Goal: Task Accomplishment & Management: Manage account settings

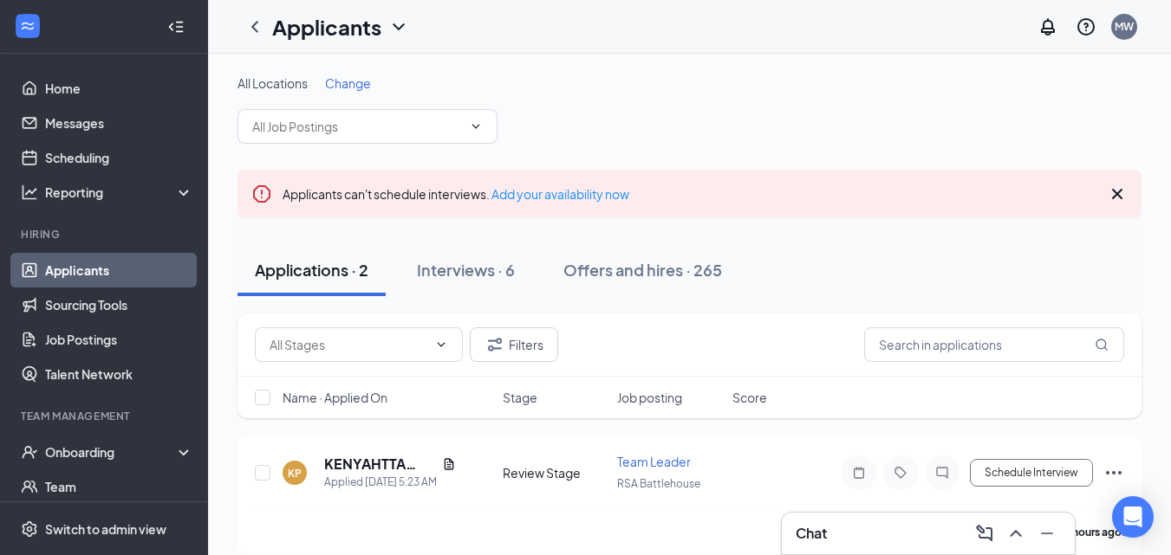
scroll to position [154, 0]
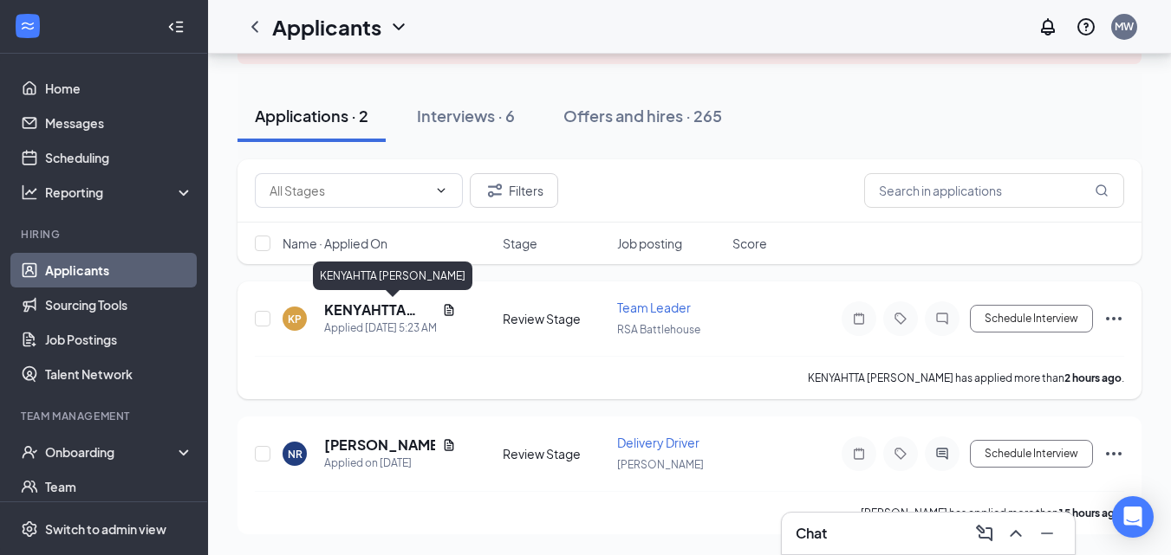
click at [392, 308] on h5 "KENYAHTTA [PERSON_NAME]" at bounding box center [379, 310] width 111 height 19
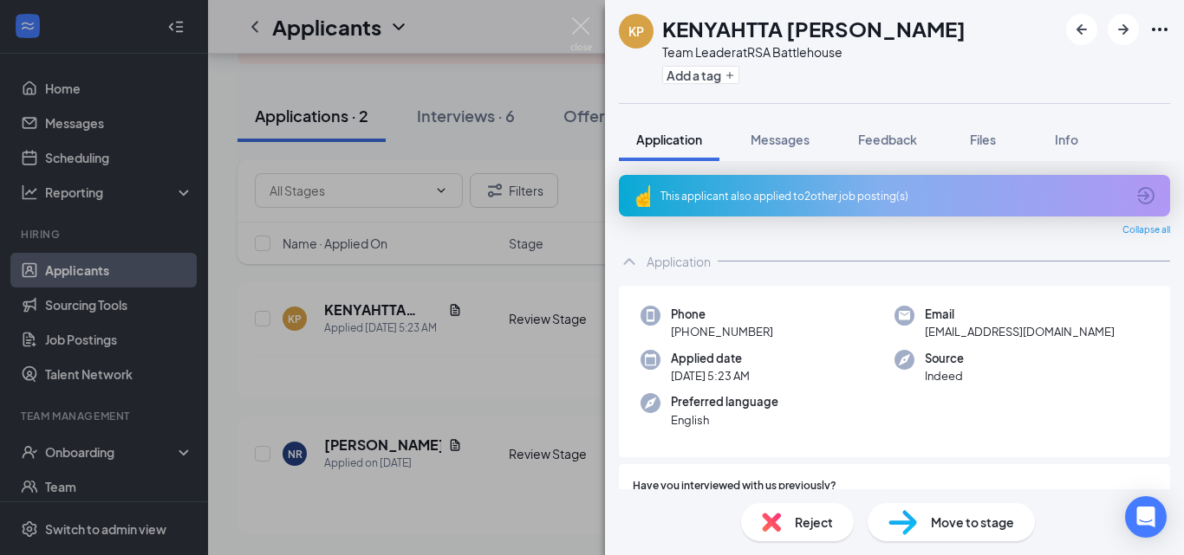
click at [839, 194] on div "This applicant also applied to 2 other job posting(s)" at bounding box center [892, 196] width 464 height 15
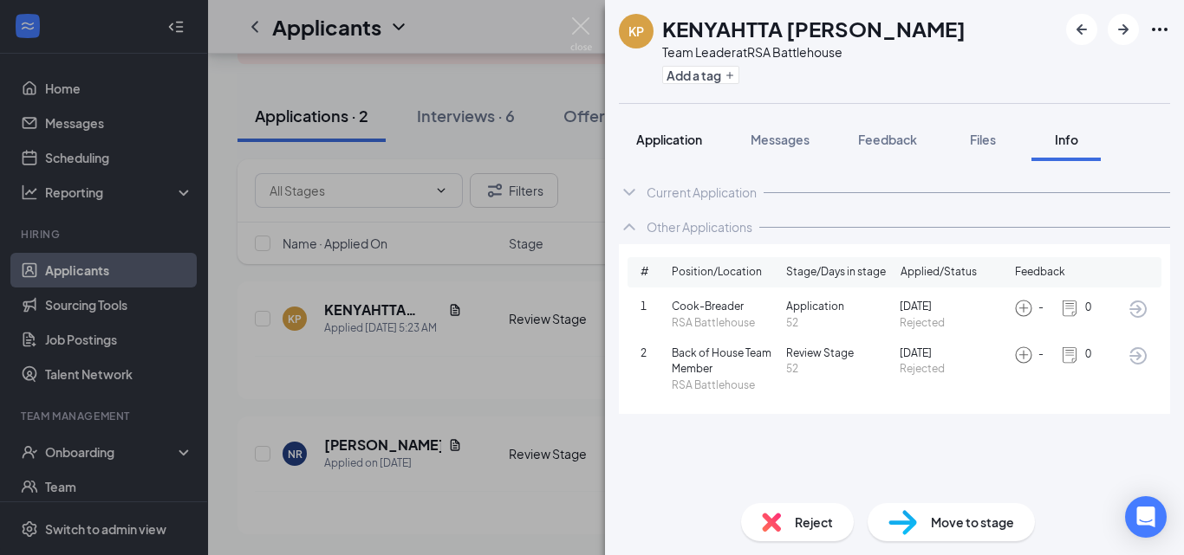
click at [696, 151] on button "Application" at bounding box center [669, 139] width 101 height 43
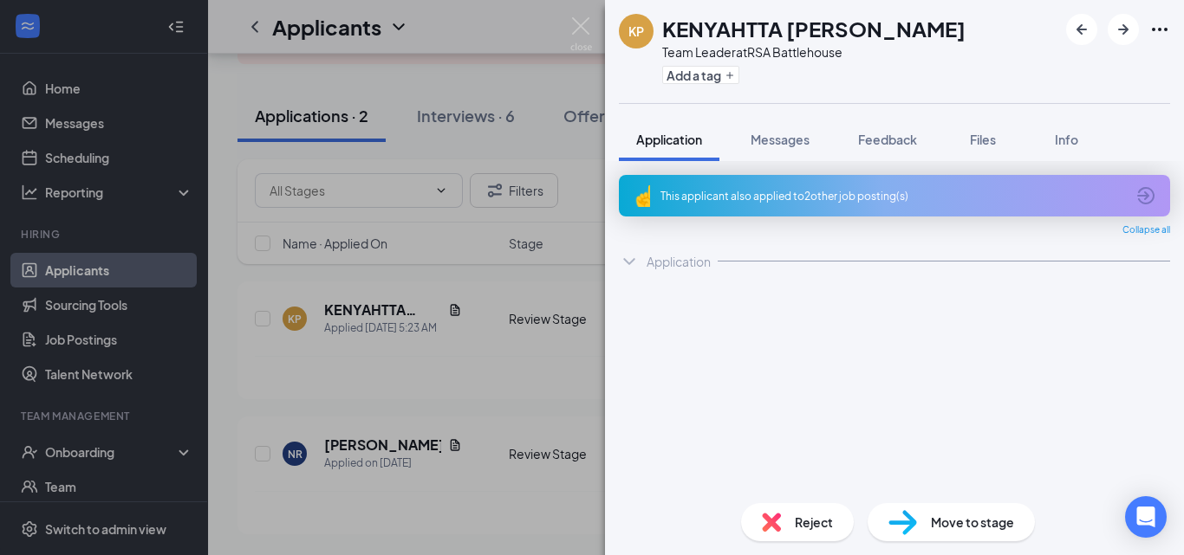
click at [807, 521] on span "Reject" at bounding box center [814, 522] width 38 height 19
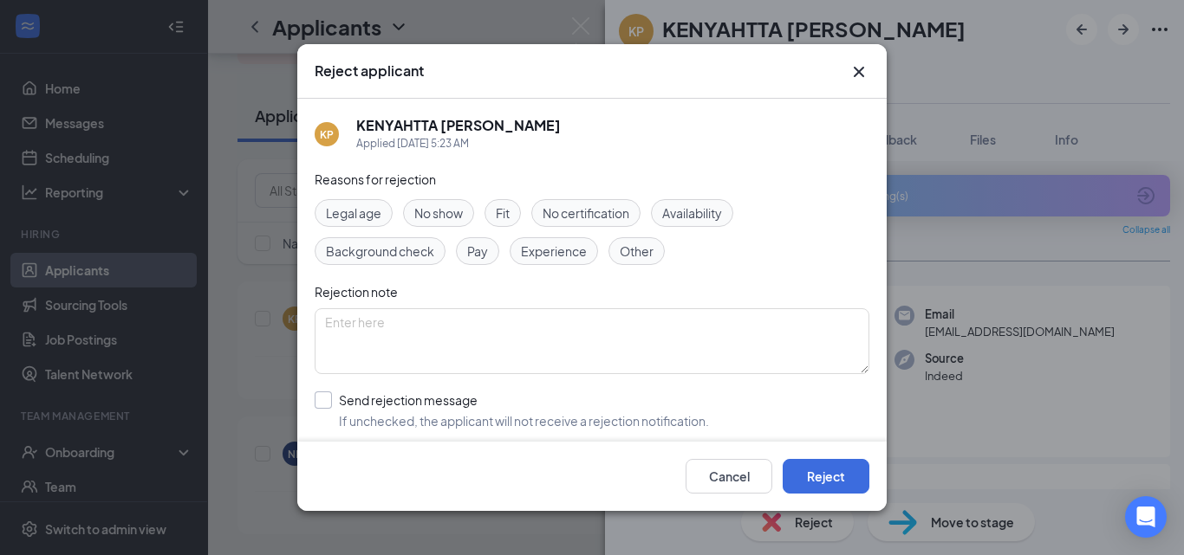
click at [330, 394] on input "Send rejection message If unchecked, the applicant will not receive a rejection…" at bounding box center [512, 411] width 394 height 38
checkbox input "true"
click at [419, 337] on textarea at bounding box center [592, 341] width 555 height 66
type textarea "Previous candidate."
click at [848, 477] on button "Reject" at bounding box center [825, 476] width 87 height 35
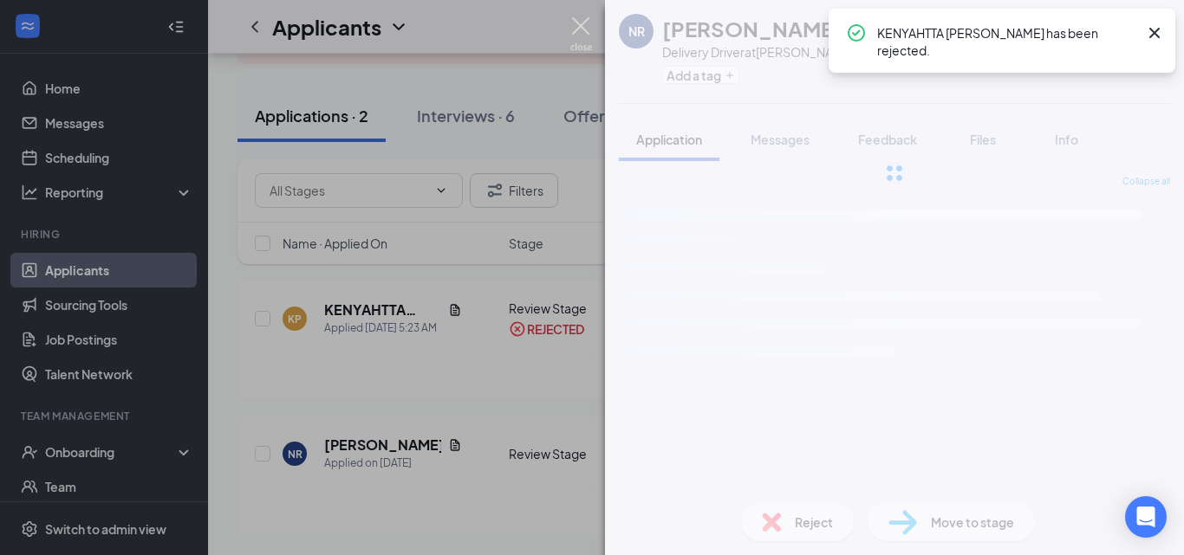
click at [580, 23] on img at bounding box center [581, 34] width 22 height 34
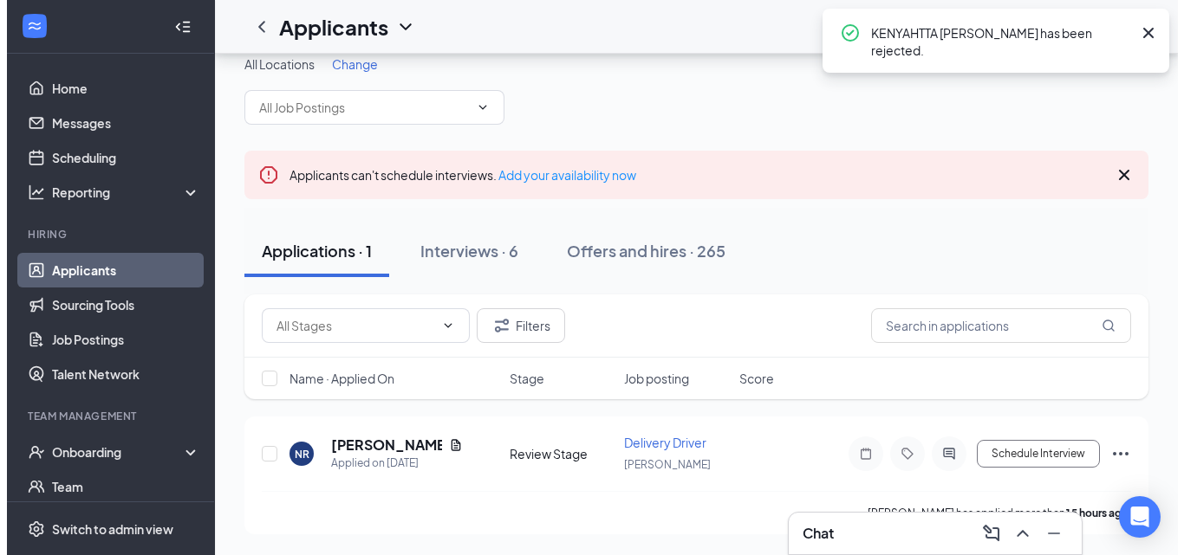
scroll to position [19, 0]
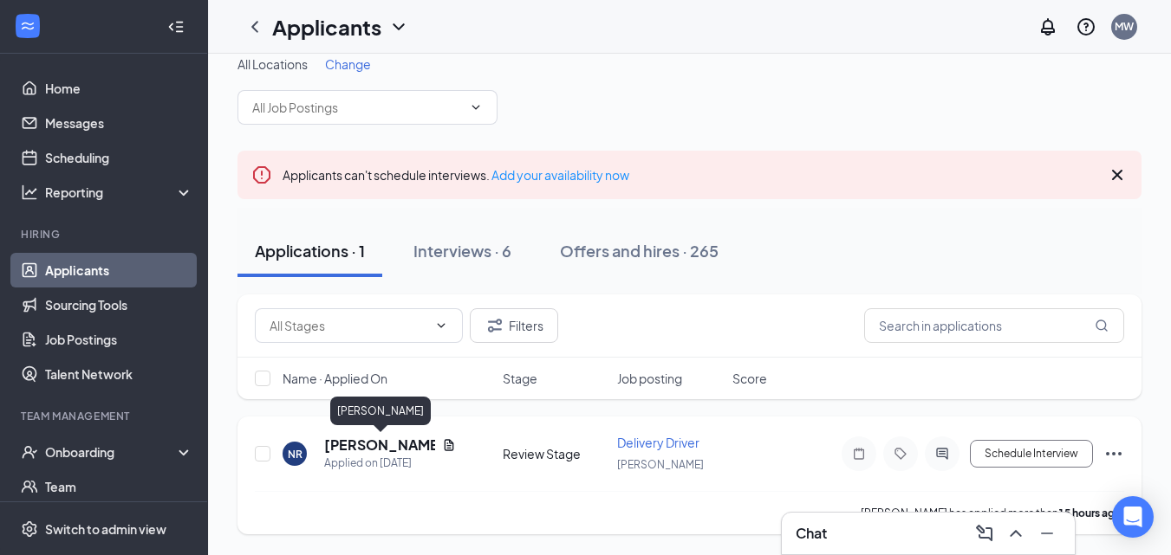
click at [348, 441] on h5 "[PERSON_NAME]" at bounding box center [379, 445] width 111 height 19
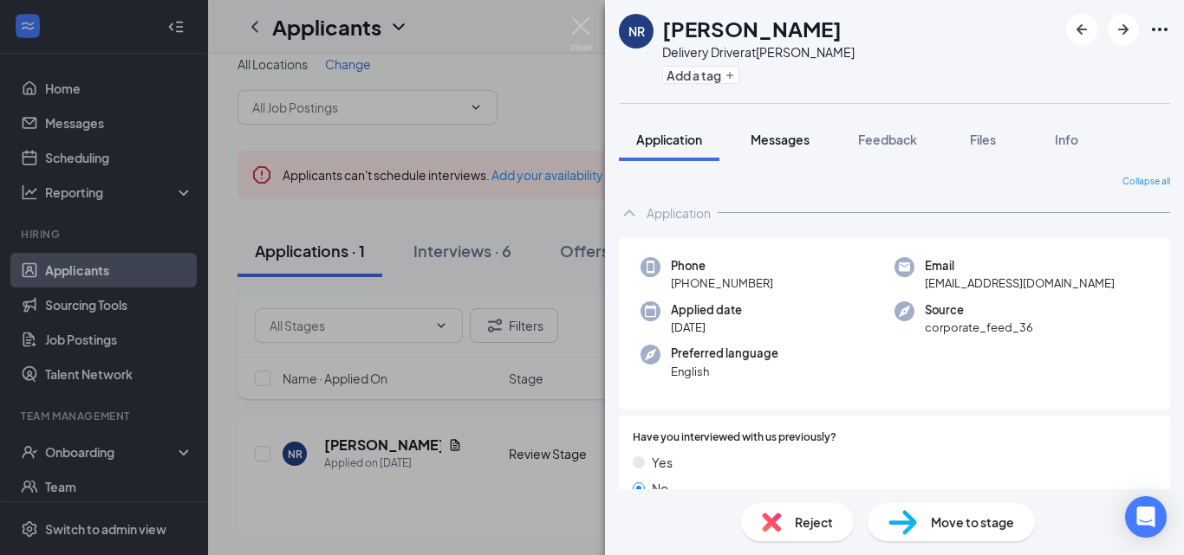
click at [779, 135] on span "Messages" at bounding box center [779, 140] width 59 height 16
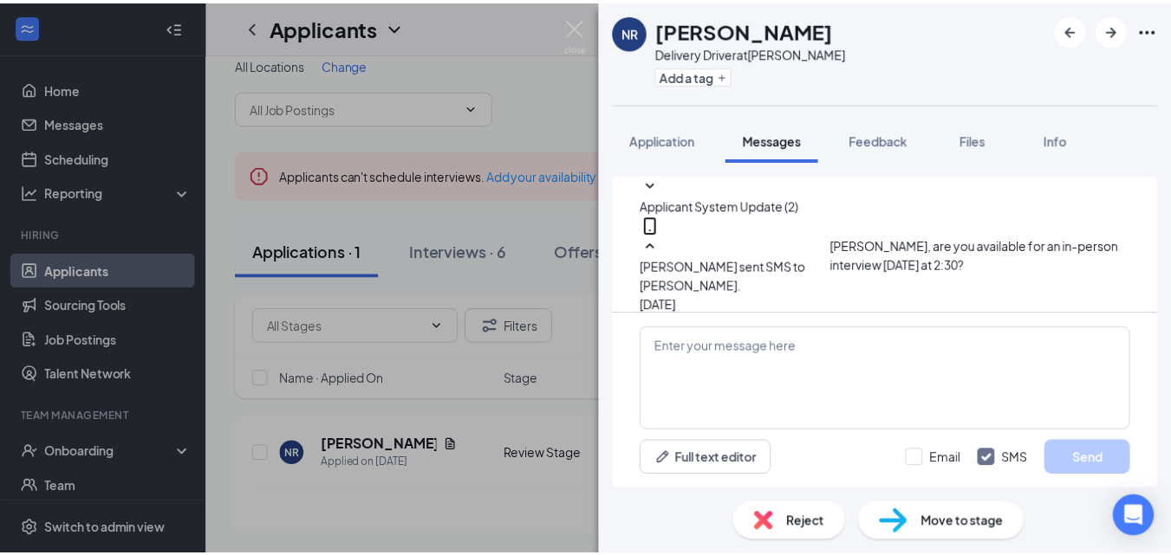
scroll to position [43, 0]
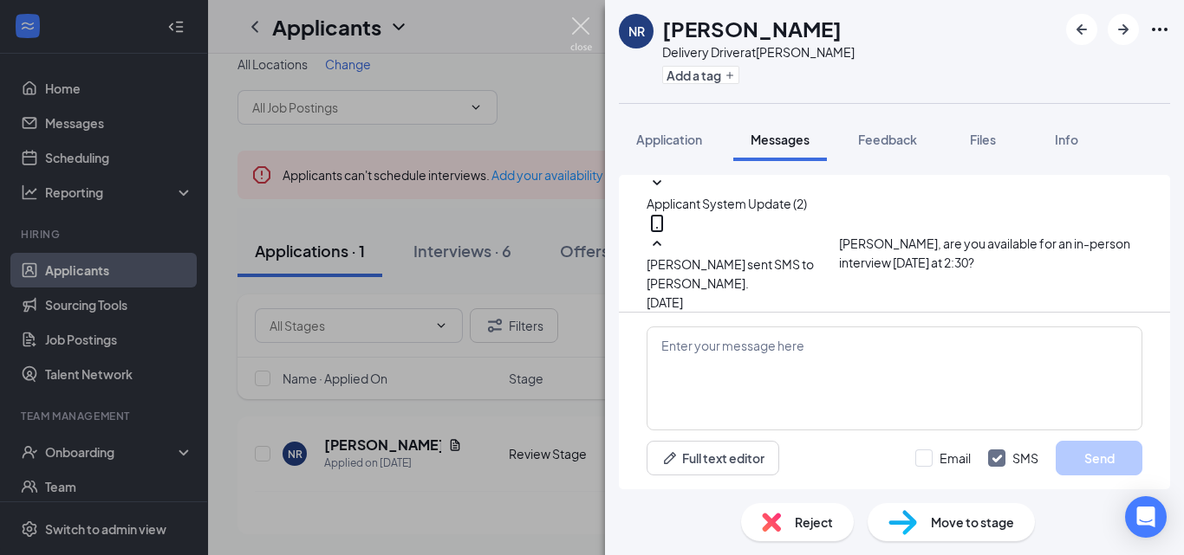
click at [584, 22] on img at bounding box center [581, 34] width 22 height 34
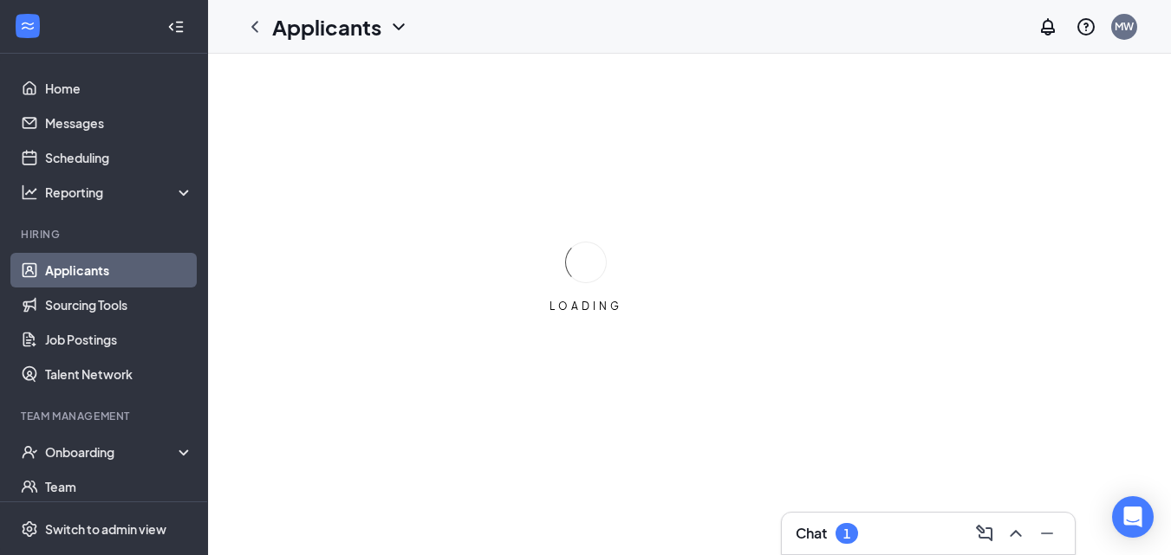
click at [821, 534] on h3 "Chat" at bounding box center [810, 533] width 31 height 19
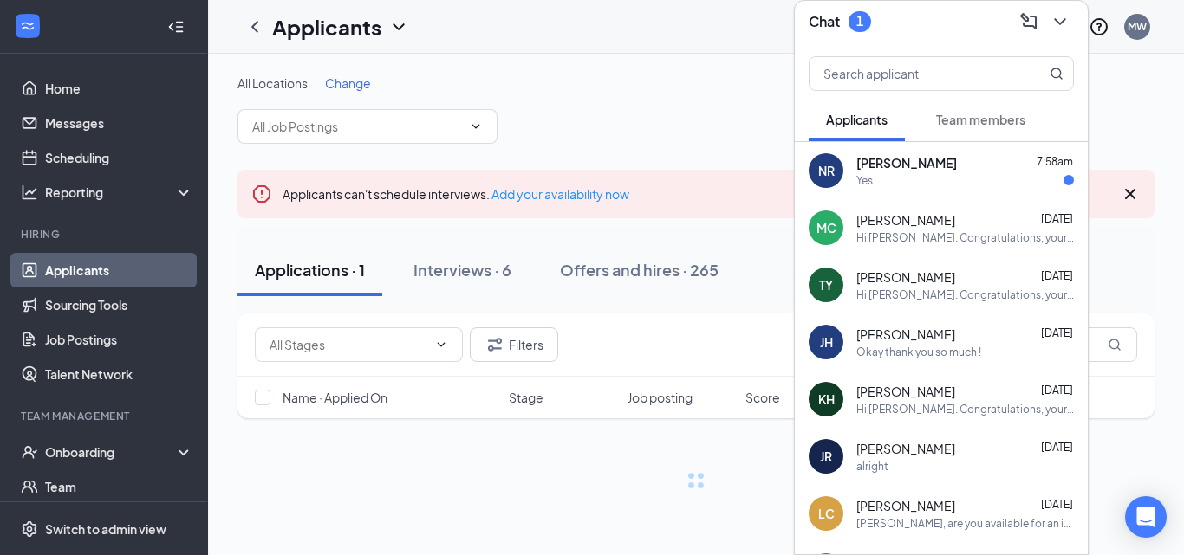
click at [963, 179] on div "Yes" at bounding box center [964, 180] width 217 height 15
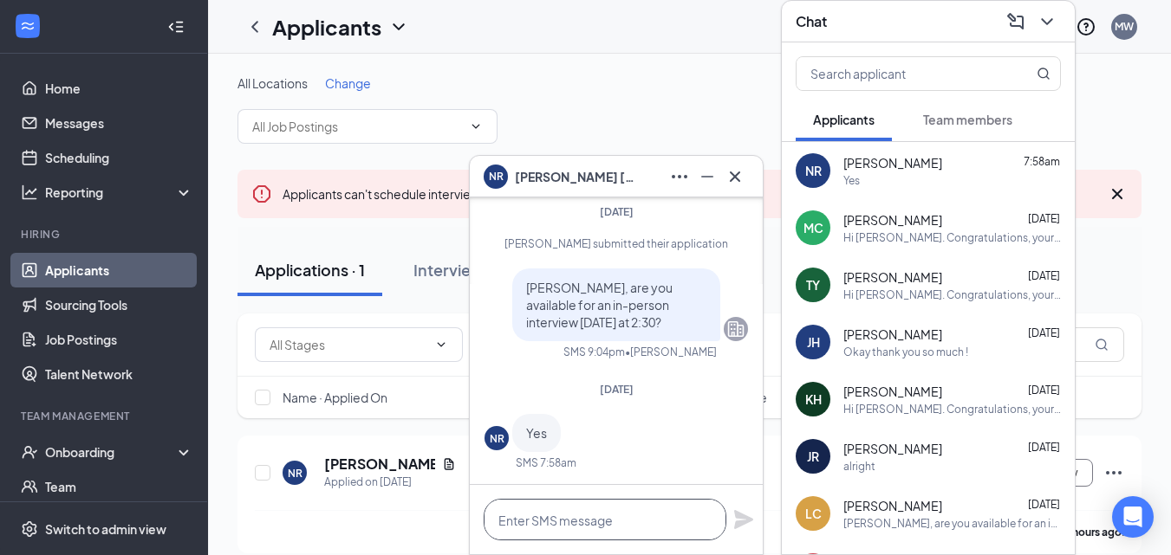
click at [575, 521] on textarea at bounding box center [604, 520] width 243 height 42
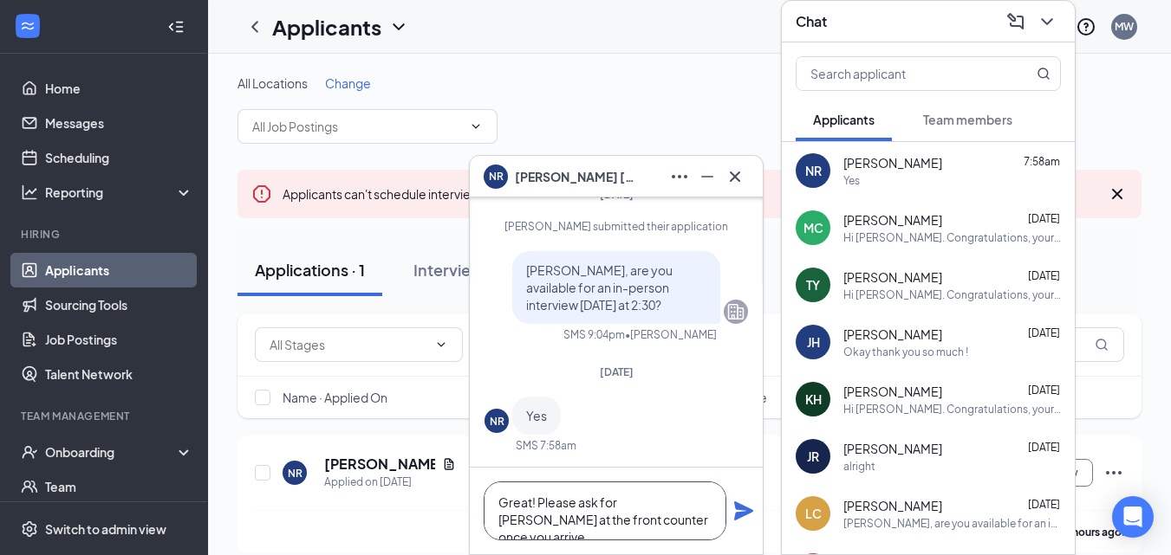
type textarea "Great! Please ask for Maureen at the front counter once you arrive."
click at [743, 506] on icon "Plane" at bounding box center [743, 511] width 19 height 19
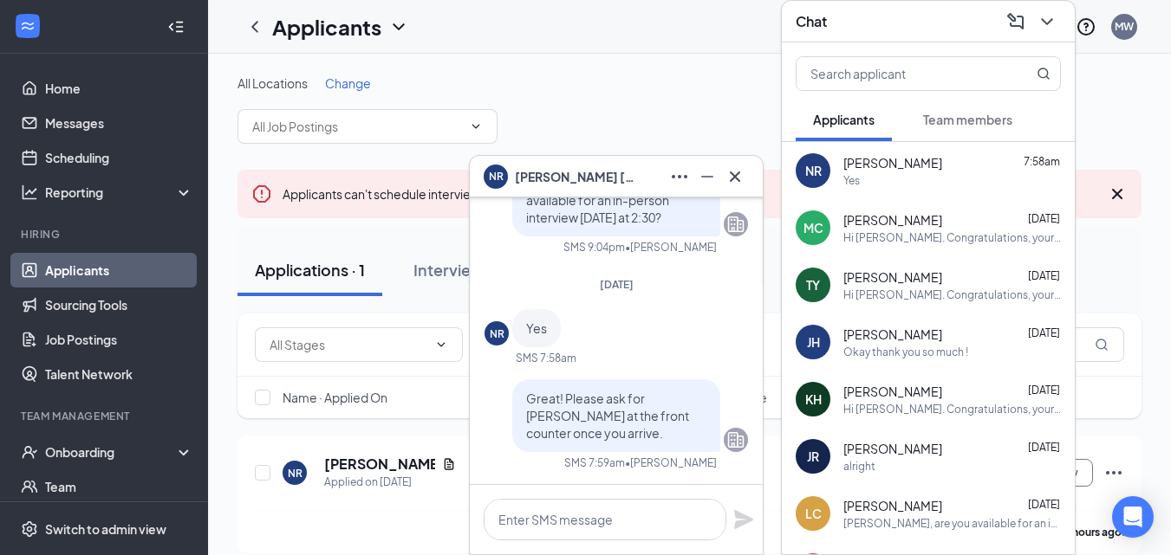
scroll to position [0, 0]
click at [736, 172] on icon "Cross" at bounding box center [734, 176] width 21 height 21
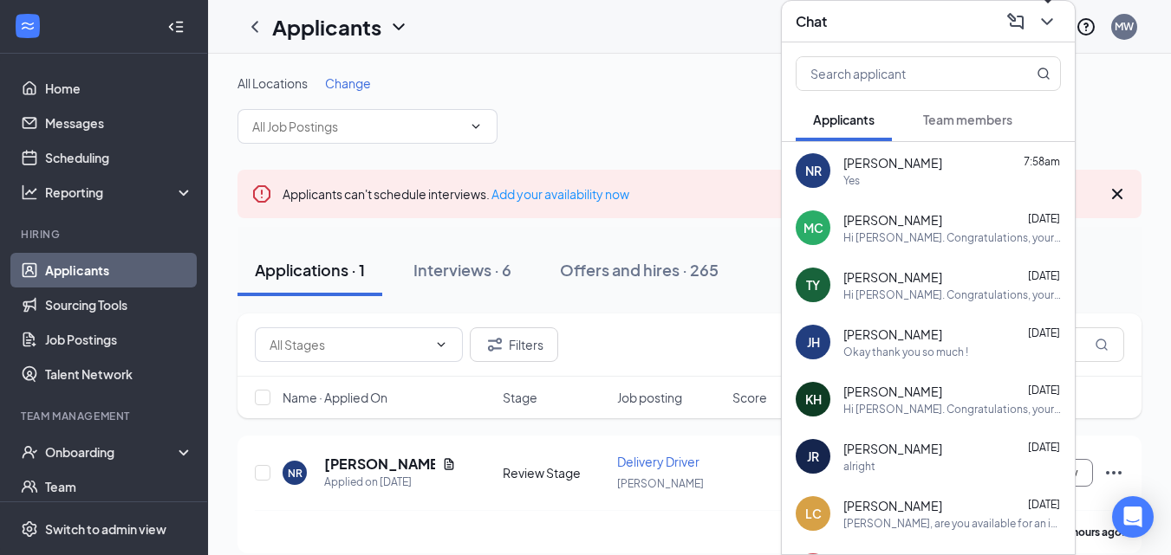
click at [1046, 18] on icon "ChevronDown" at bounding box center [1046, 21] width 21 height 21
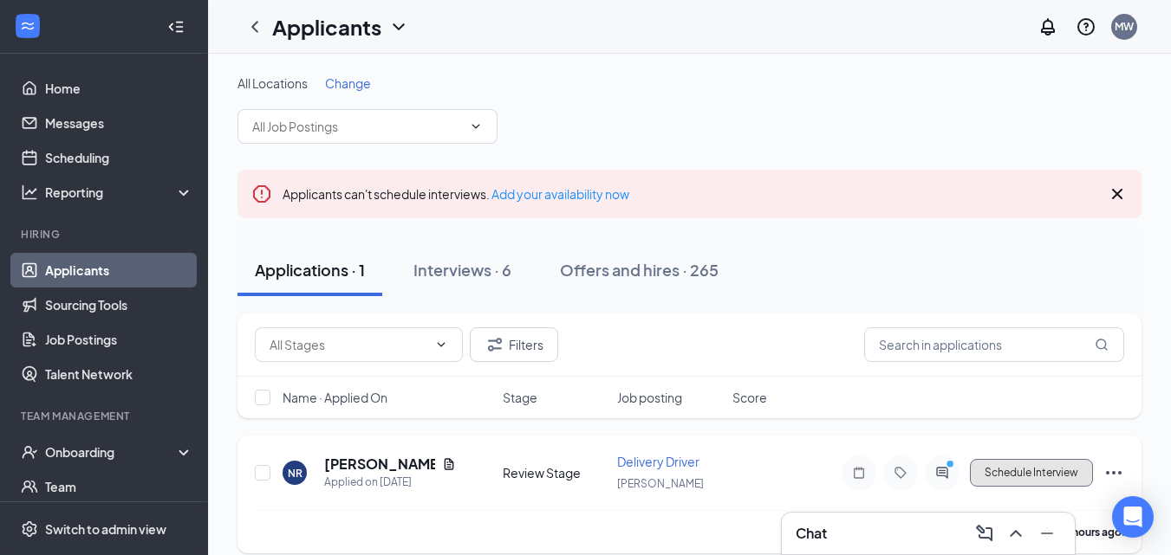
click at [1011, 469] on button "Schedule Interview" at bounding box center [1031, 473] width 123 height 28
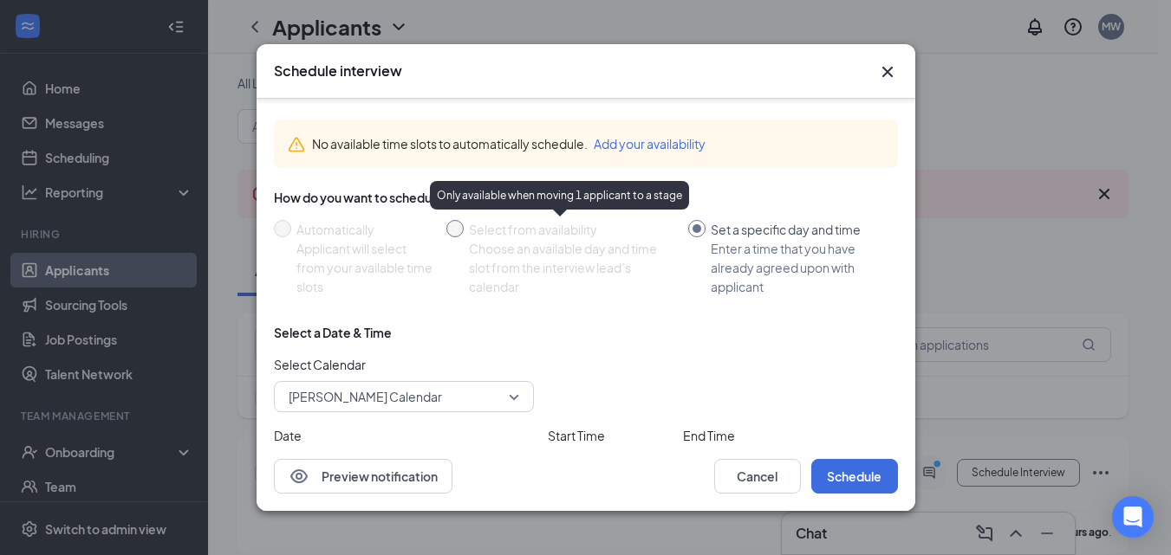
scroll to position [88, 0]
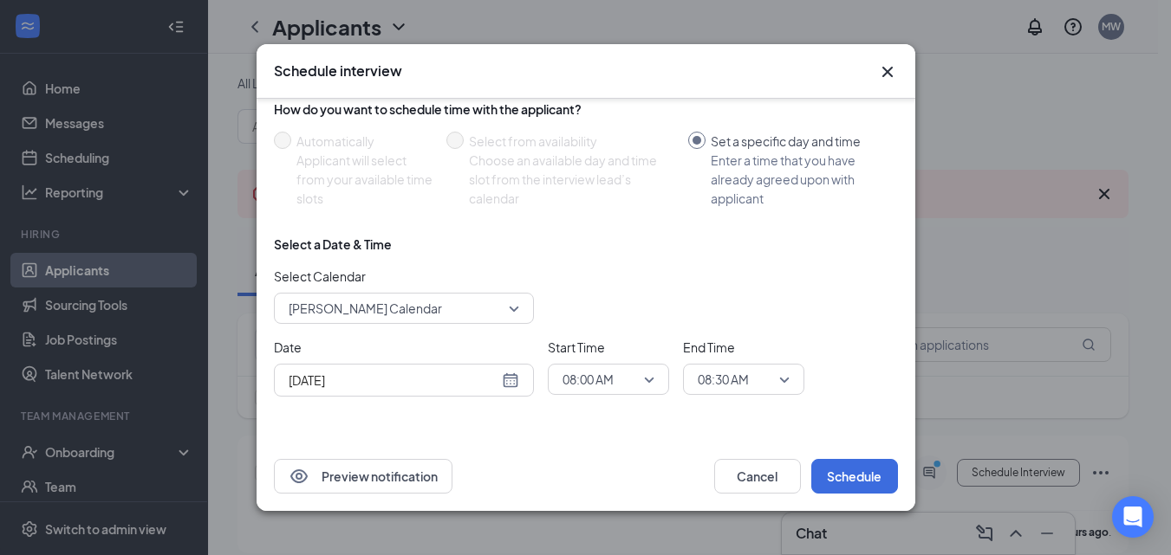
click at [464, 299] on span "Madison Walker's Calendar" at bounding box center [396, 308] width 215 height 26
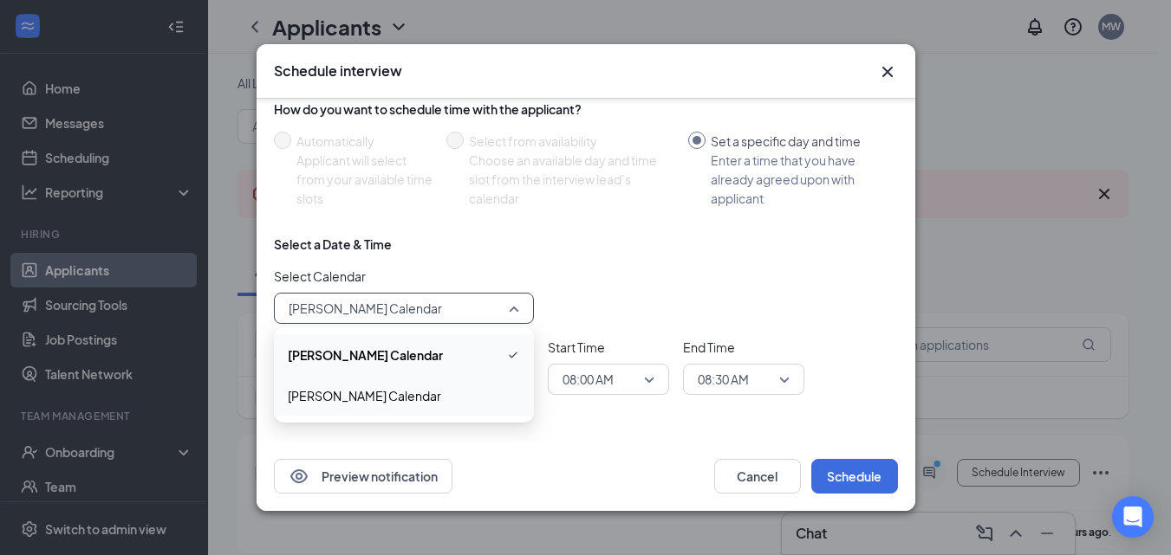
click at [383, 405] on span "Maureen James's Calendar" at bounding box center [364, 395] width 153 height 19
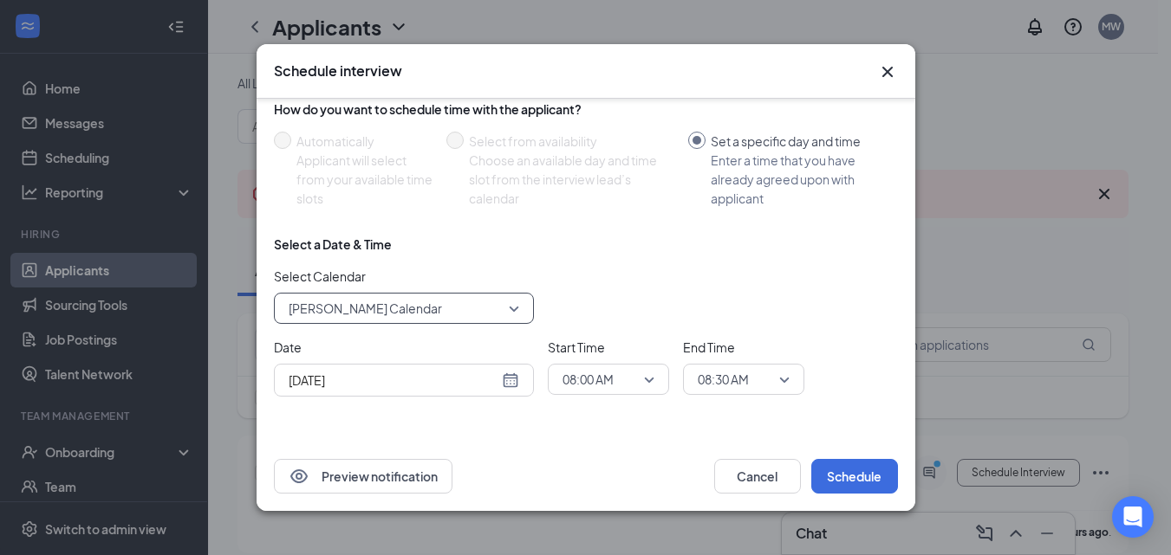
click at [630, 383] on span "08:00 AM" at bounding box center [600, 380] width 76 height 26
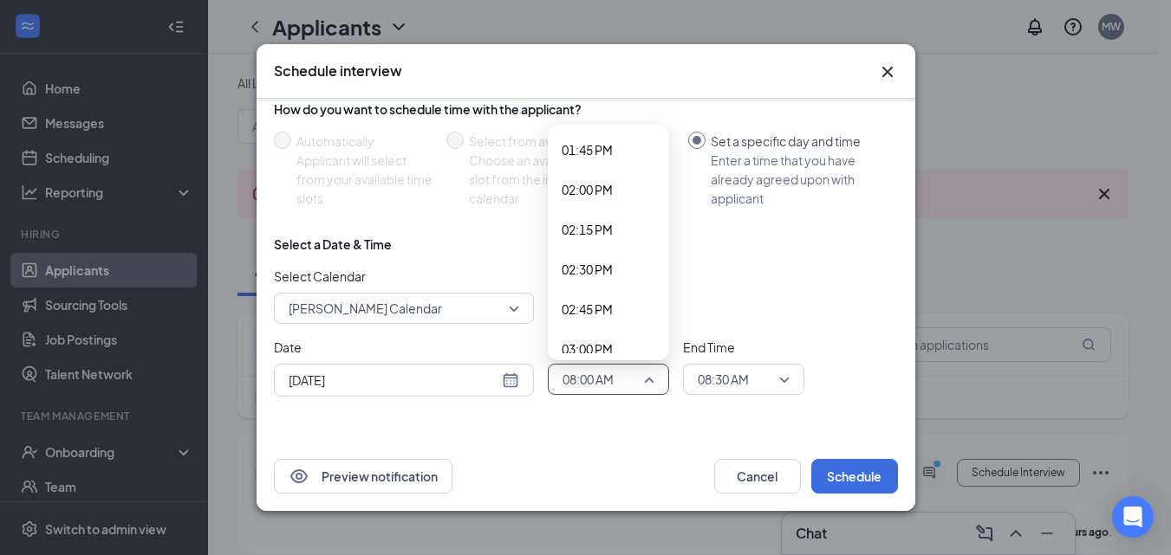
scroll to position [2197, 0]
click at [592, 268] on span "02:30 PM" at bounding box center [586, 268] width 51 height 19
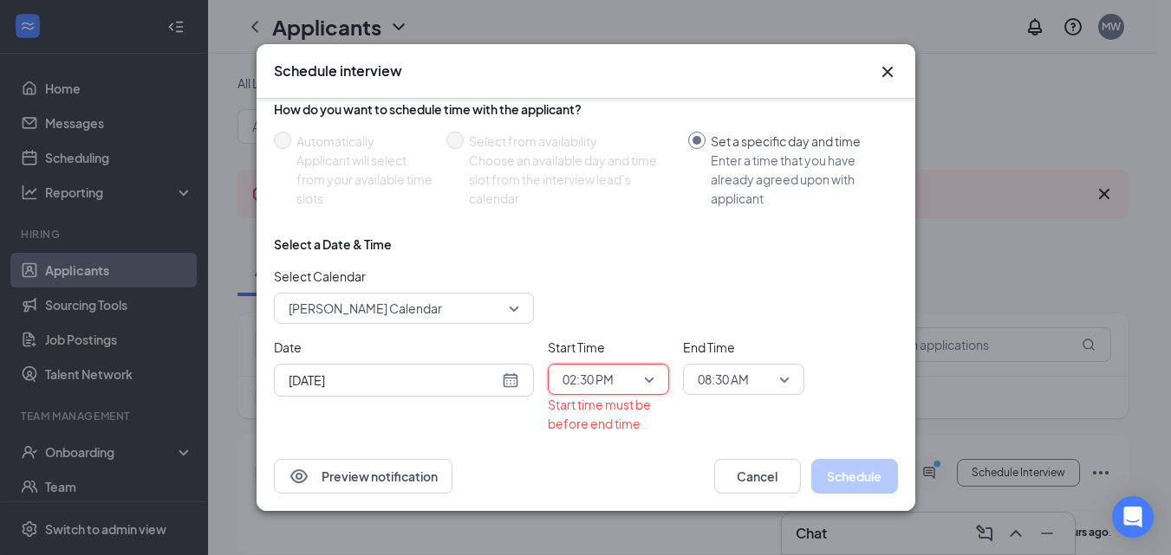
click at [746, 377] on span "08:30 AM" at bounding box center [723, 380] width 51 height 26
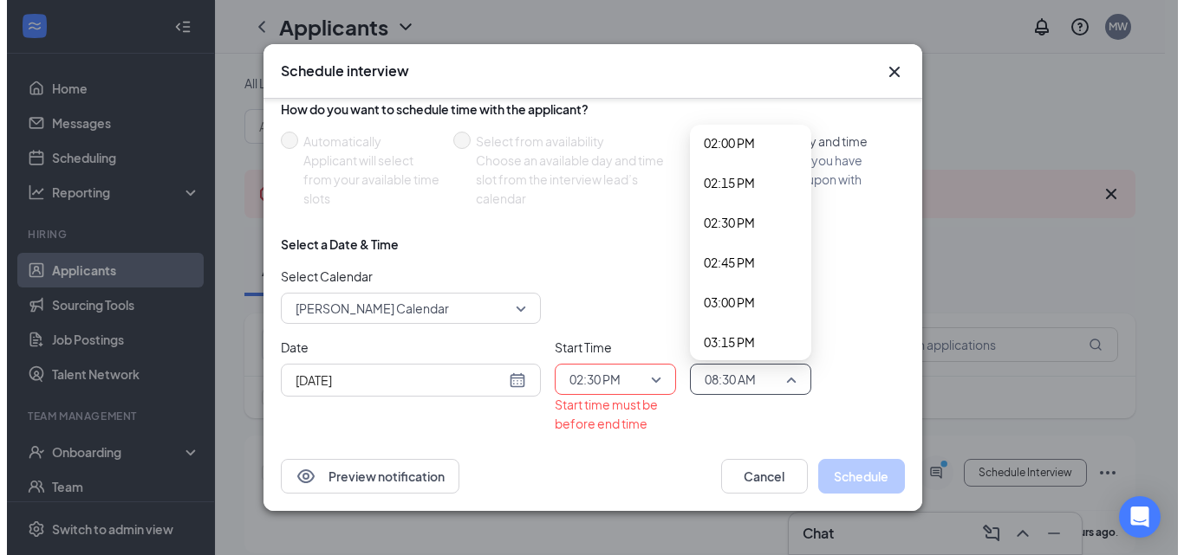
scroll to position [2242, 0]
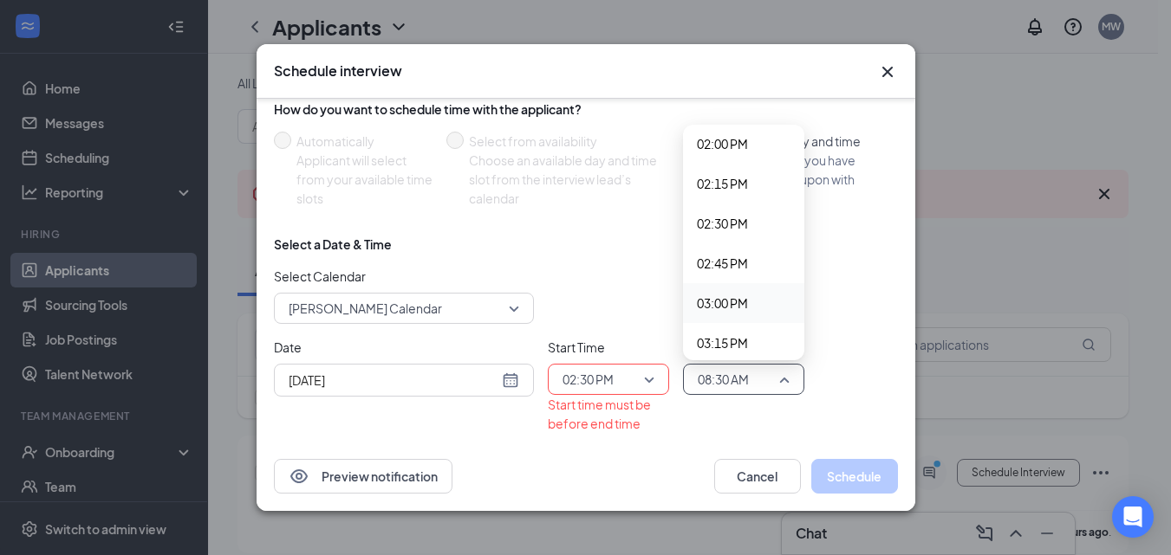
click at [733, 305] on span "03:00 PM" at bounding box center [722, 303] width 51 height 19
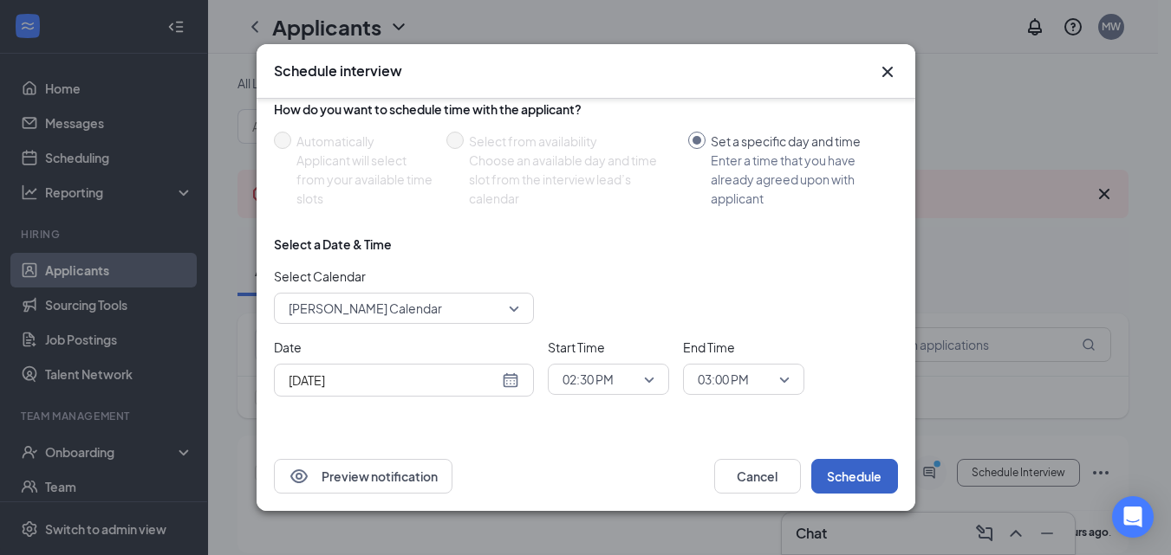
click at [858, 476] on button "Schedule" at bounding box center [854, 476] width 87 height 35
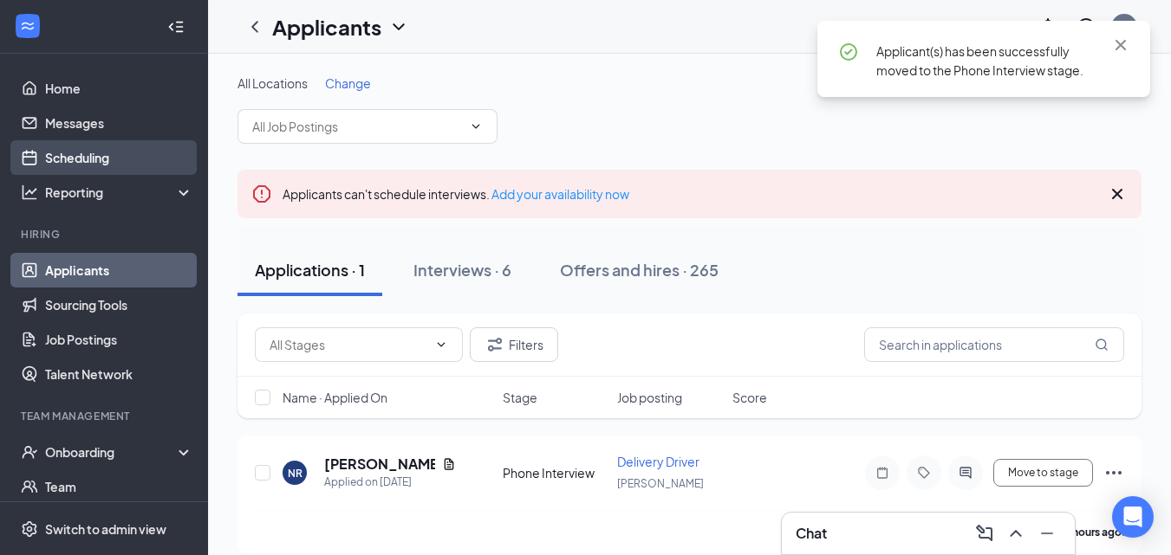
click at [99, 154] on link "Scheduling" at bounding box center [119, 157] width 148 height 35
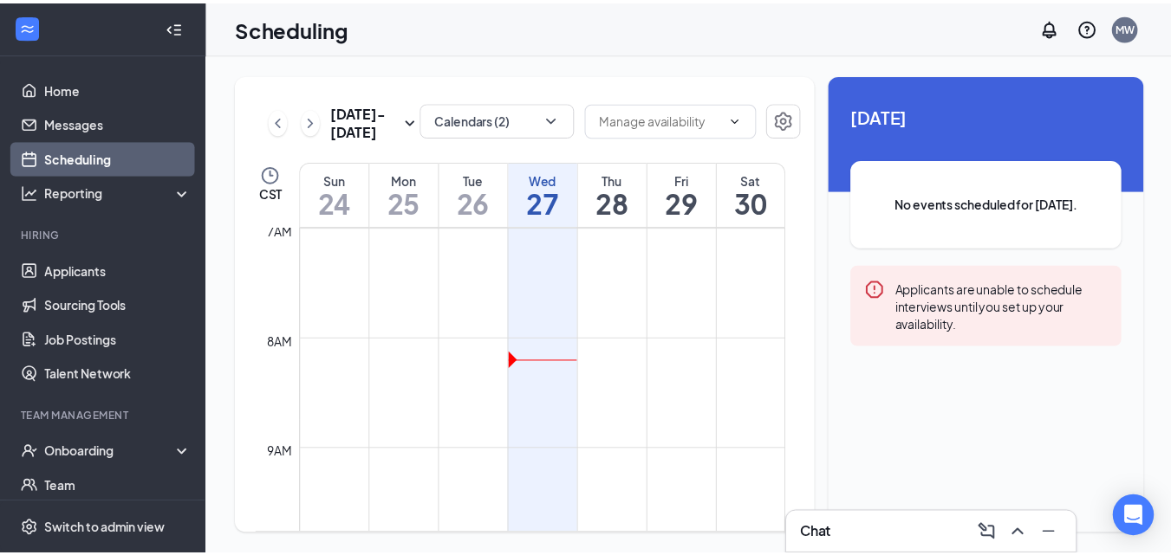
scroll to position [773, 0]
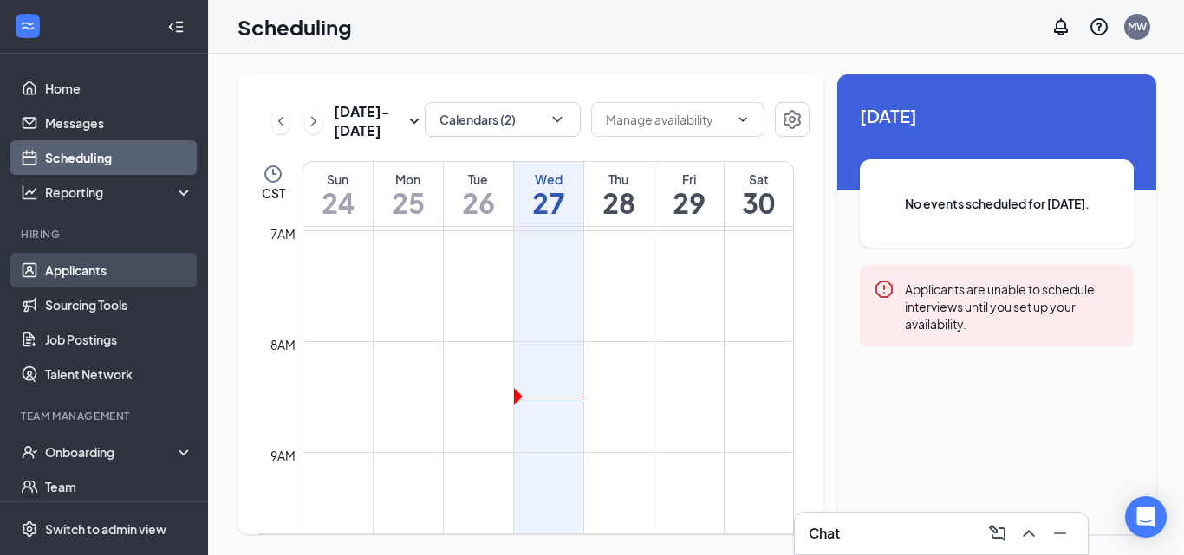
click at [125, 274] on link "Applicants" at bounding box center [119, 270] width 148 height 35
